Goal: Task Accomplishment & Management: Manage account settings

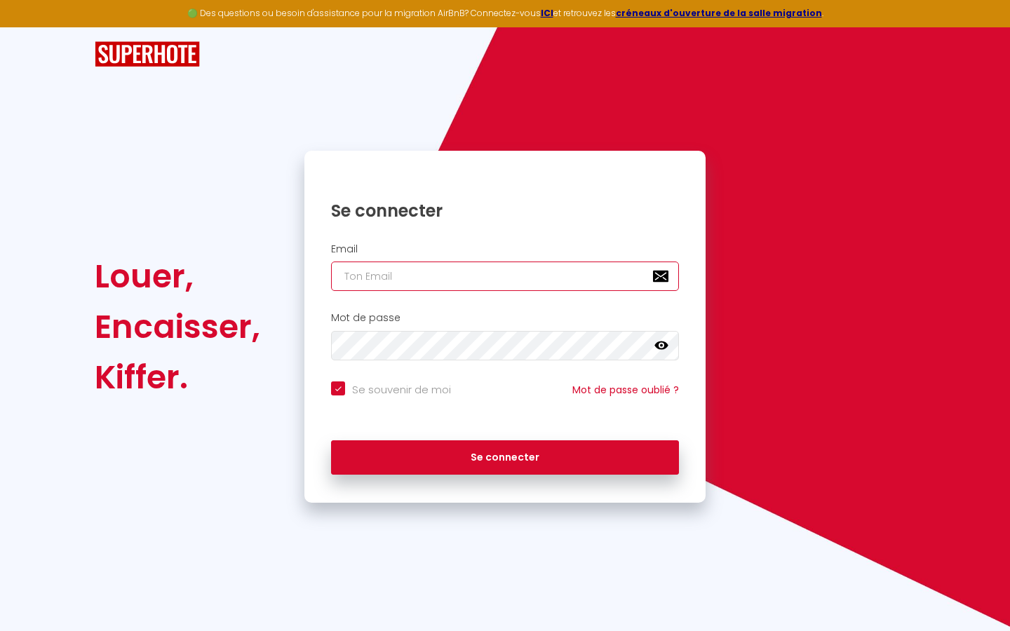
type input "s"
checkbox input "true"
type input "su"
checkbox input "true"
type input "sup"
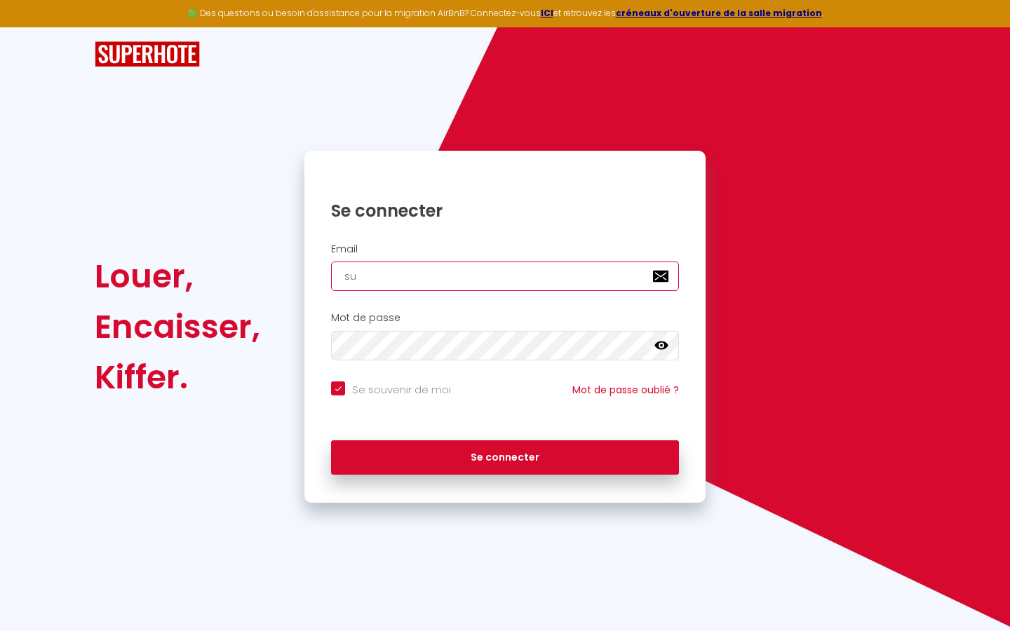
checkbox input "true"
type input "supe"
checkbox input "true"
type input "super"
checkbox input "true"
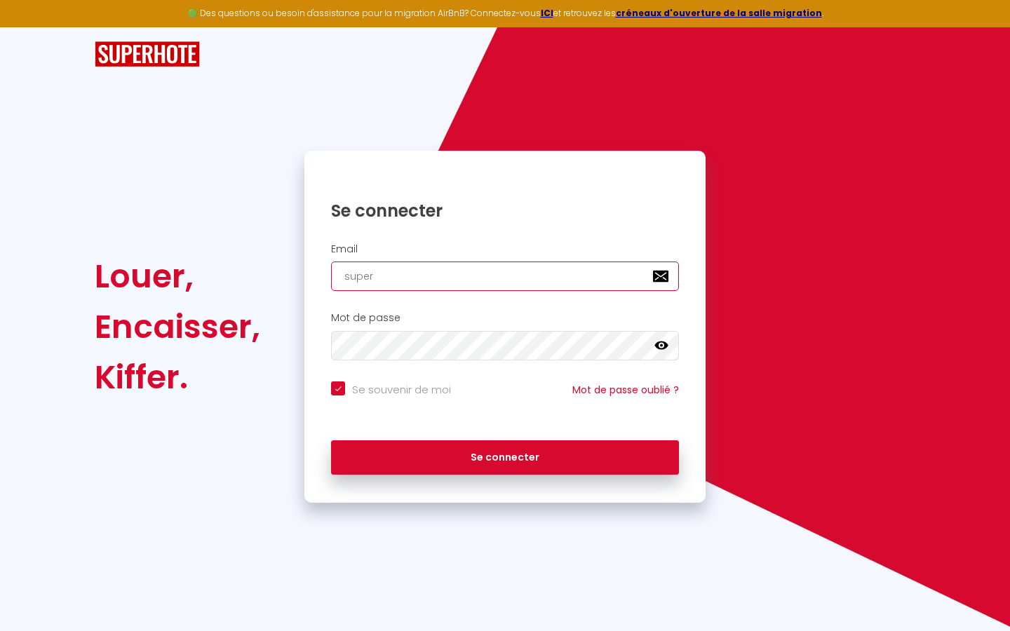
type input "superb"
checkbox input "true"
type input "superbo"
checkbox input "true"
type input "superbor"
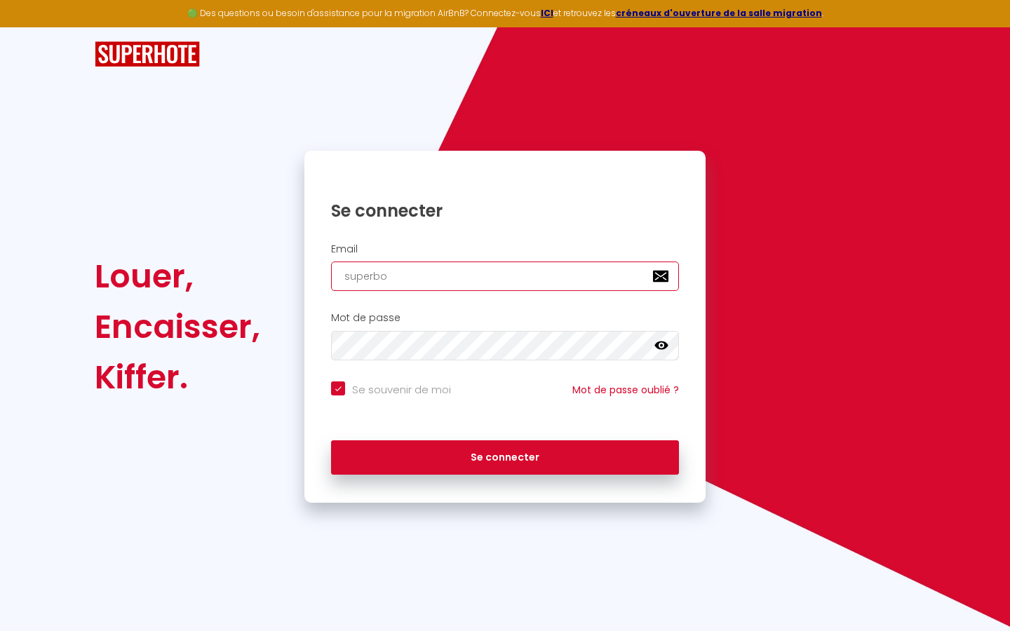
checkbox input "true"
type input "superbord"
checkbox input "true"
type input "superborde"
checkbox input "true"
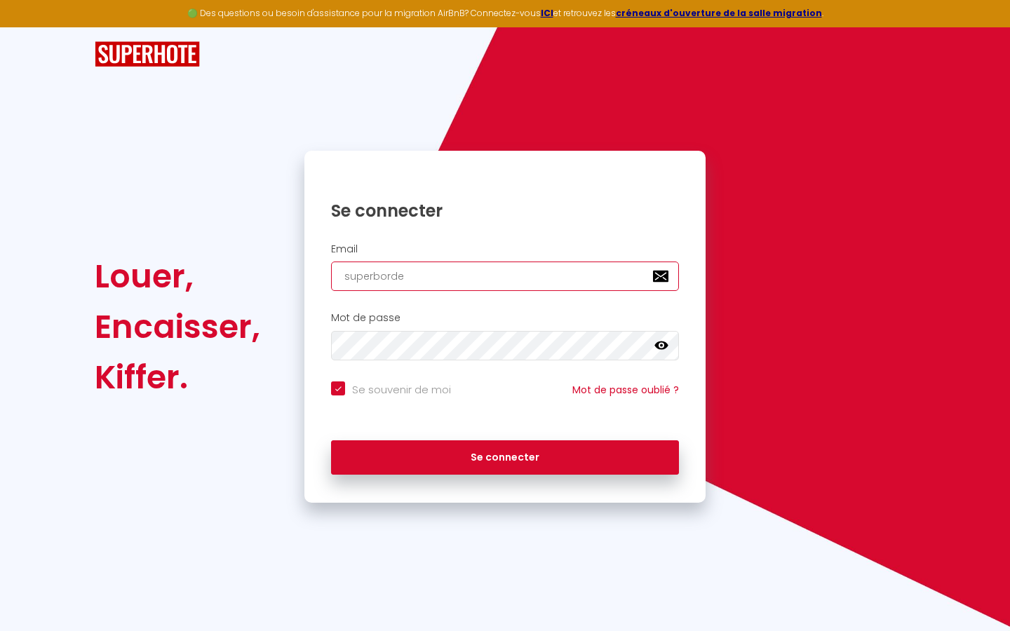
type input "superbordea"
checkbox input "true"
type input "superbordeau"
checkbox input "true"
type input "superbordeaux"
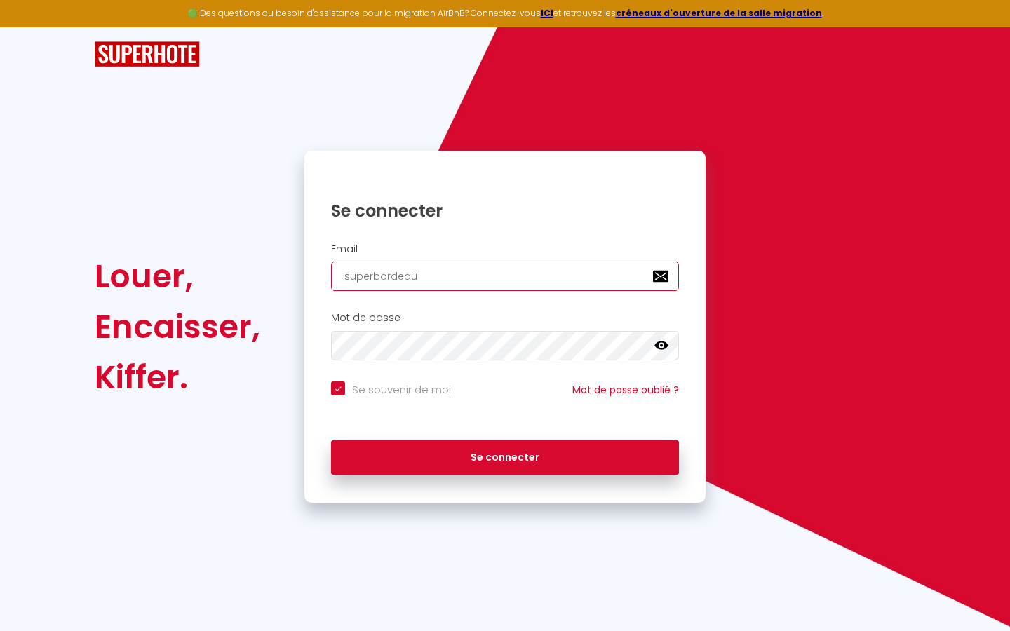
checkbox input "true"
type input "superbordeaux@"
checkbox input "true"
type input "superbordeaux@g"
checkbox input "true"
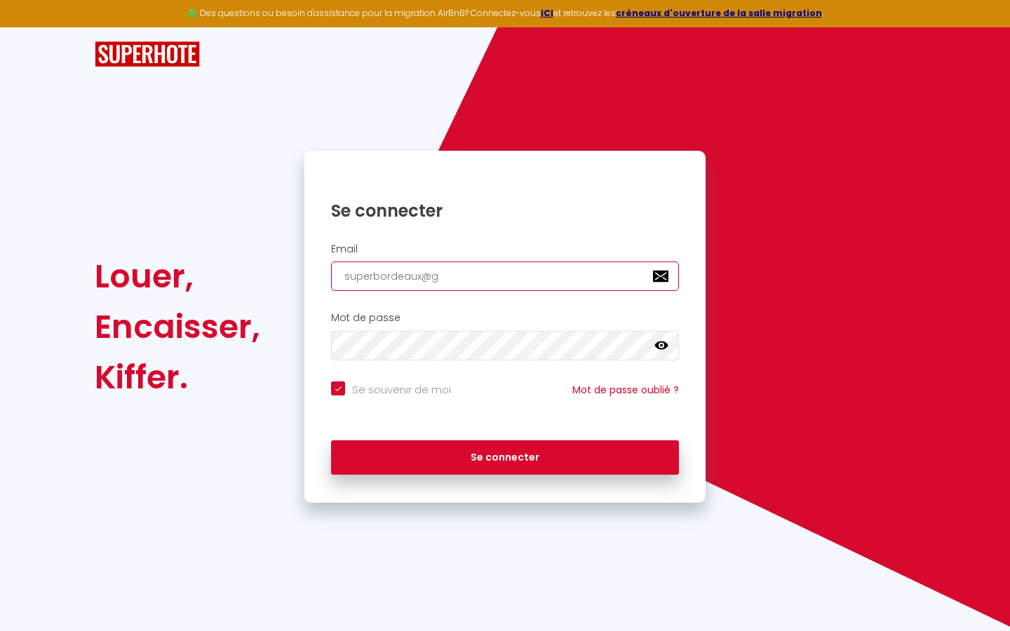
type input "superbordeaux@gm"
checkbox input "true"
type input "superbordeaux@gma"
checkbox input "true"
type input "superbordeaux@gmai"
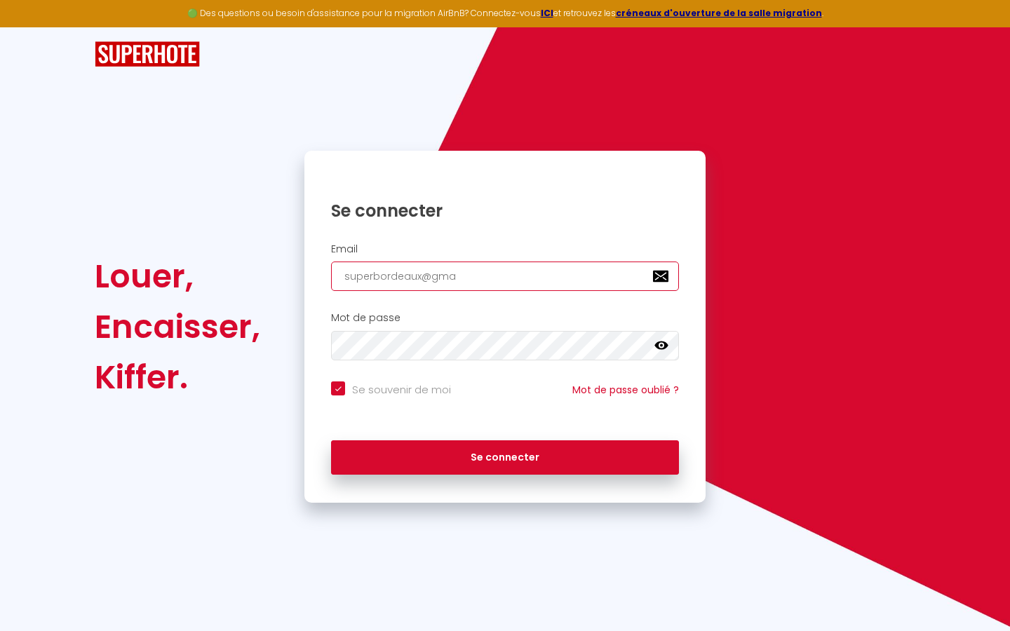
checkbox input "true"
type input "[EMAIL_ADDRESS]"
checkbox input "true"
type input "[EMAIL_ADDRESS]."
checkbox input "true"
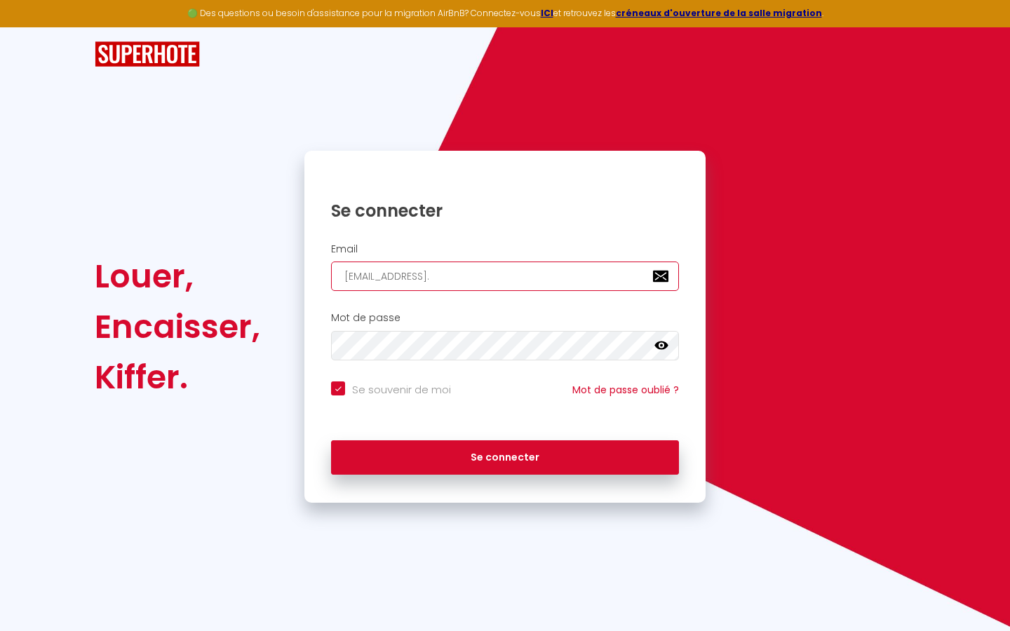
type input "superbordeaux@gmail.c"
checkbox input "true"
type input "[EMAIL_ADDRESS][DOMAIN_NAME]"
checkbox input "true"
type input "[EMAIL_ADDRESS][DOMAIN_NAME]"
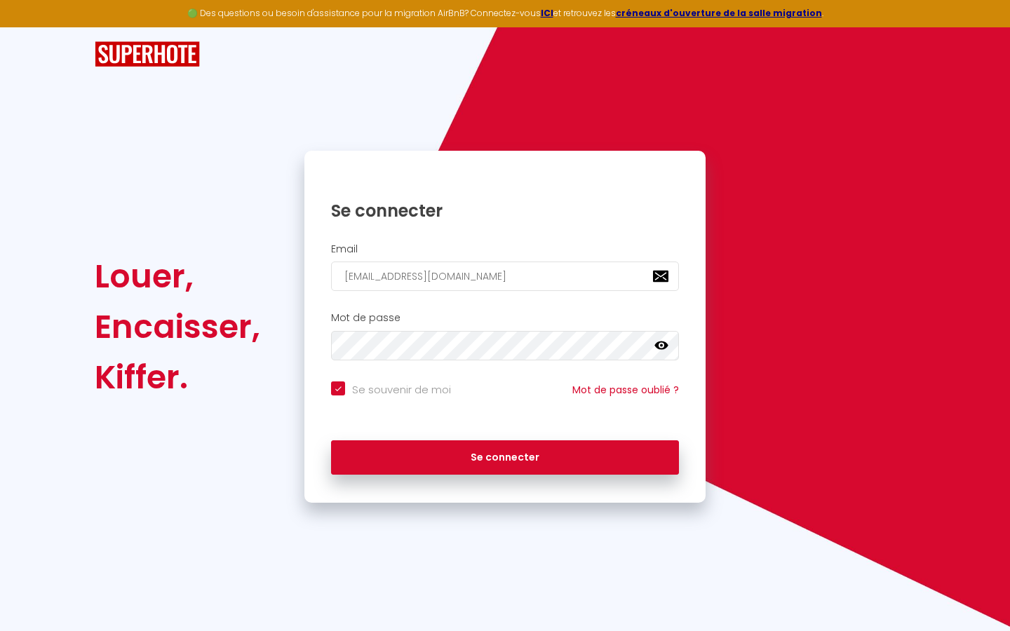
checkbox input "true"
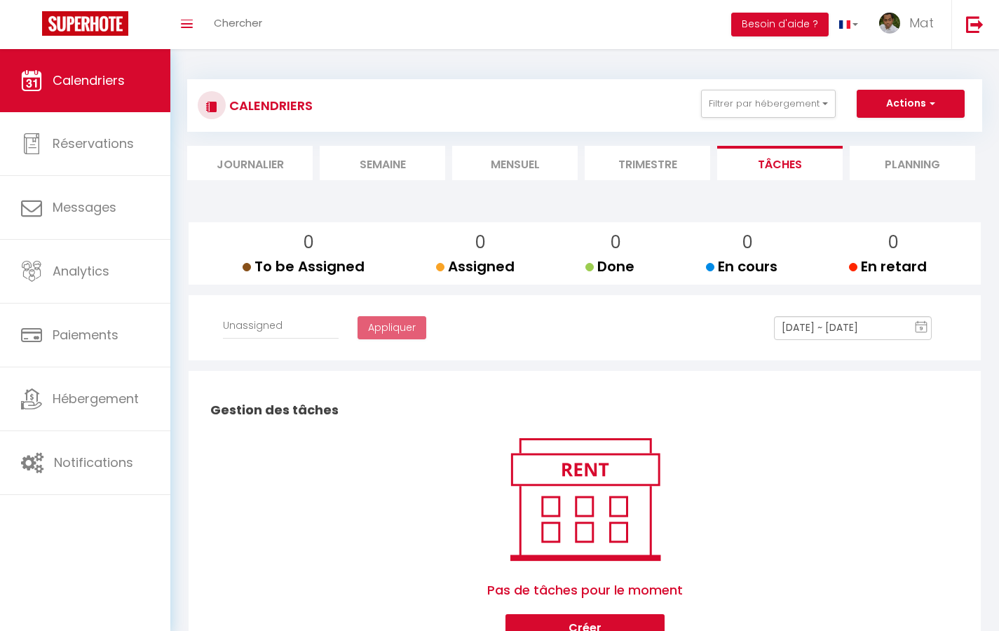
select select
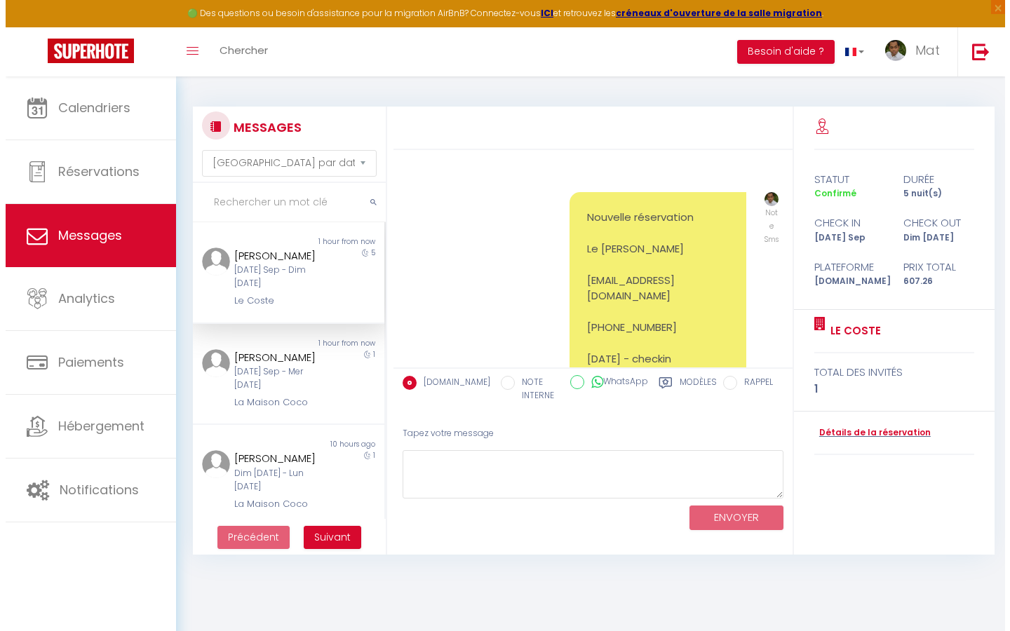
scroll to position [5408, 0]
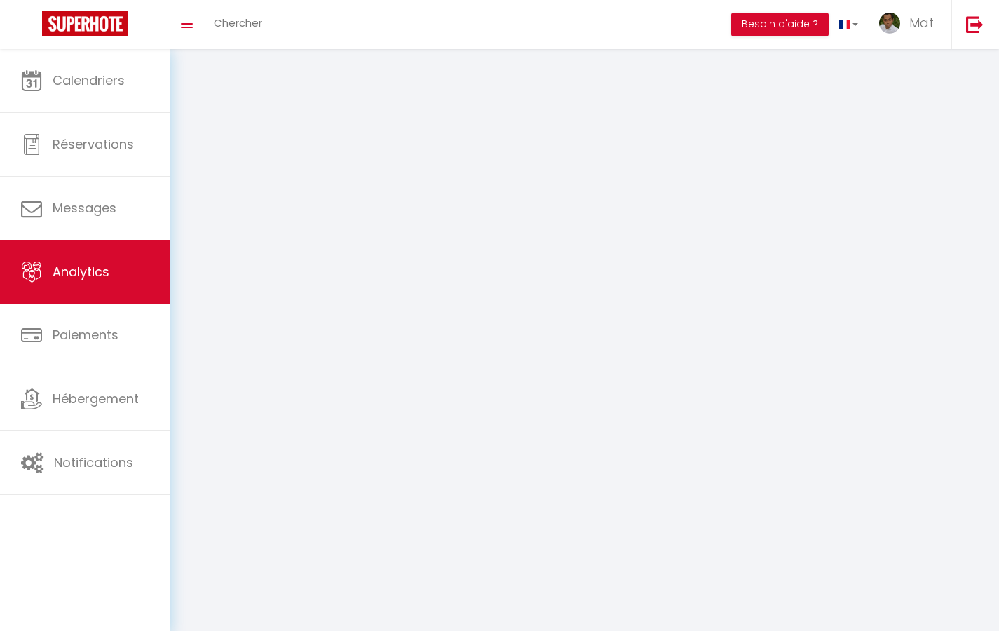
select select "2025"
select select "9"
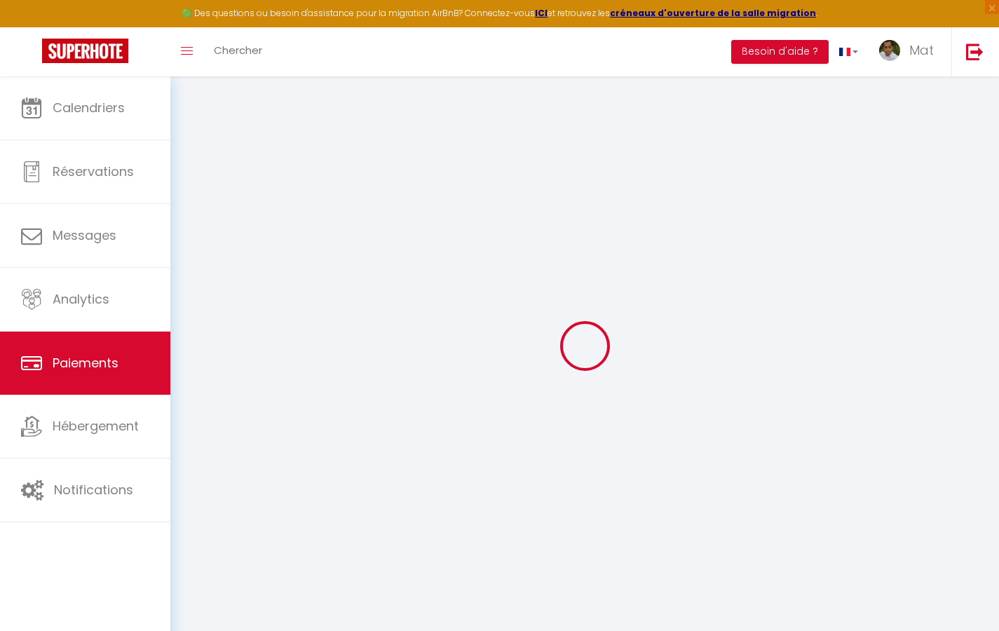
select select "2"
select select "0"
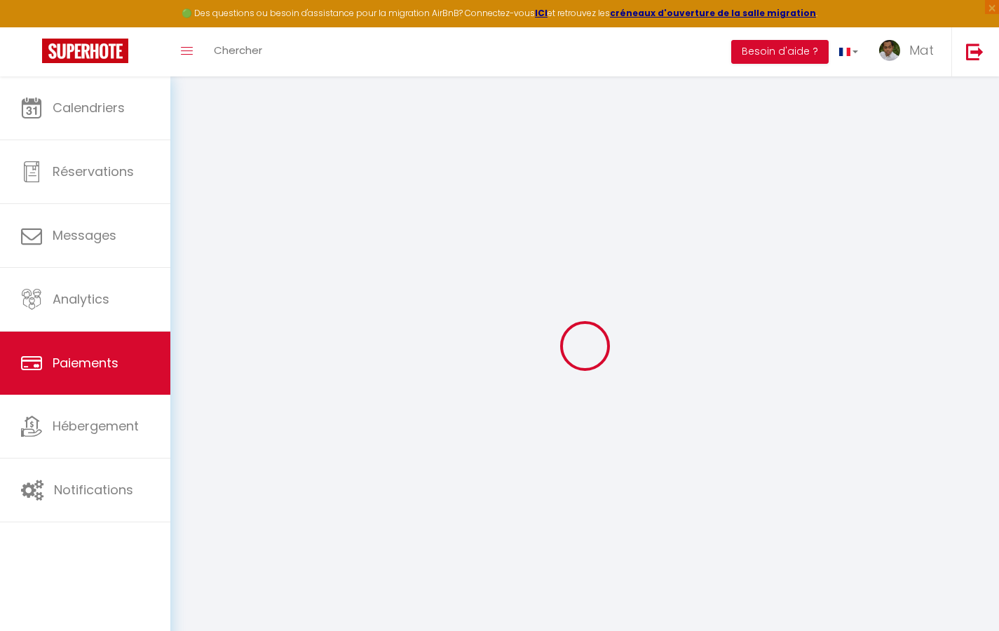
select select "0"
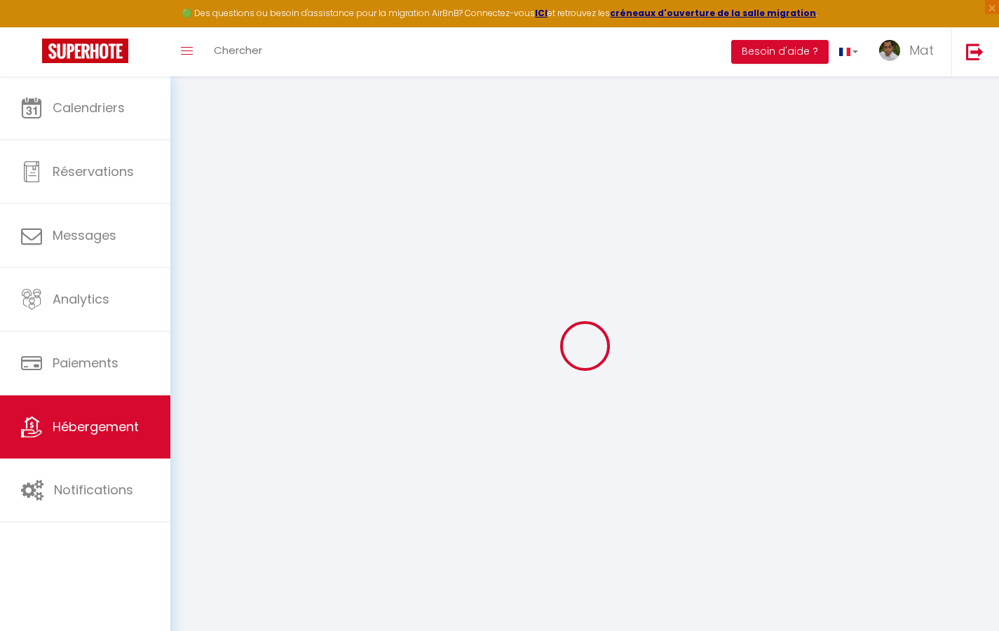
checkbox input "true"
checkbox input "false"
